Goal: Navigation & Orientation: Find specific page/section

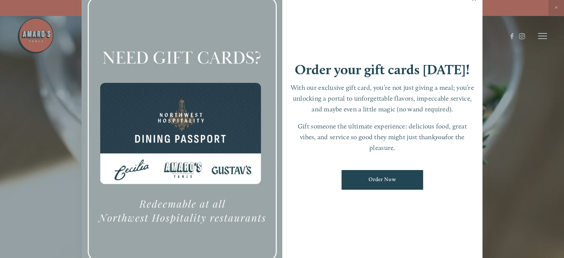
click at [474, 0] on link "Close" at bounding box center [474, 0] width 14 height 21
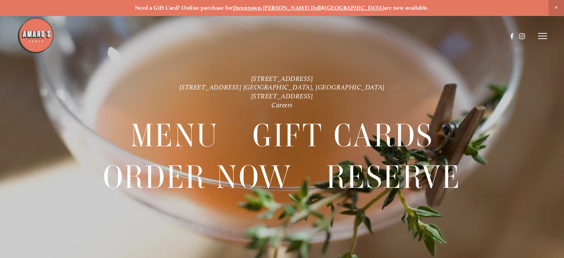
drag, startPoint x: 543, startPoint y: 32, endPoint x: 542, endPoint y: 37, distance: 5.4
click at [543, 32] on header "Menu Order Now Visit Gallery 0" at bounding box center [282, 36] width 531 height 72
click at [541, 36] on line at bounding box center [543, 36] width 9 height 0
click at [554, 9] on span "Close Announcement" at bounding box center [557, 8] width 16 height 16
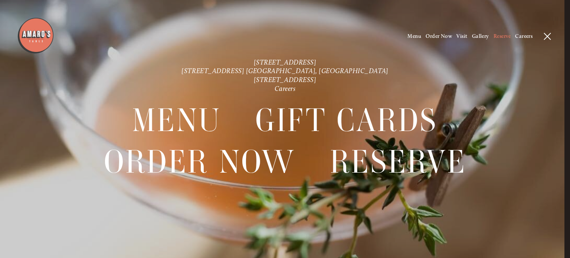
click at [504, 35] on span "Reserve" at bounding box center [502, 36] width 17 height 6
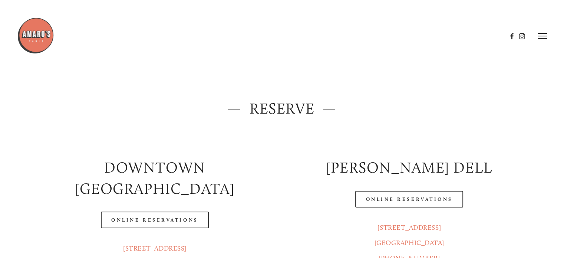
click at [544, 36] on line at bounding box center [543, 36] width 9 height 0
click at [411, 37] on span "Menu" at bounding box center [410, 36] width 14 height 6
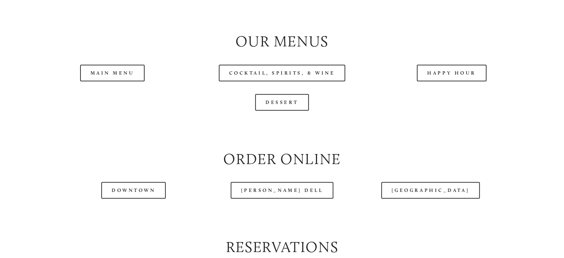
scroll to position [742, 0]
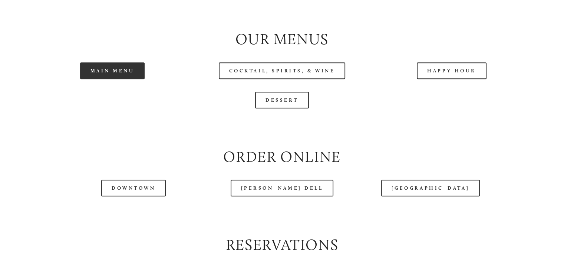
click at [101, 79] on link "Main Menu" at bounding box center [112, 70] width 65 height 17
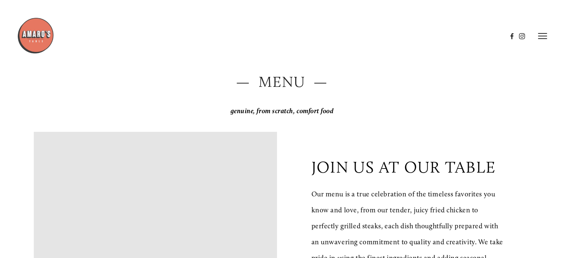
scroll to position [0, 0]
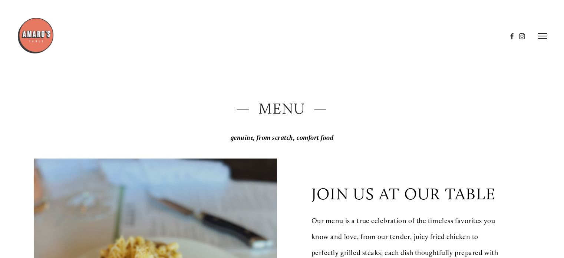
click at [542, 37] on icon at bounding box center [543, 36] width 9 height 7
click at [467, 33] on span "Gallery" at bounding box center [475, 36] width 17 height 6
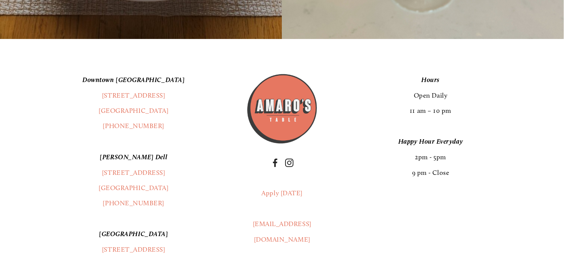
scroll to position [12626, 0]
